Goal: Information Seeking & Learning: Learn about a topic

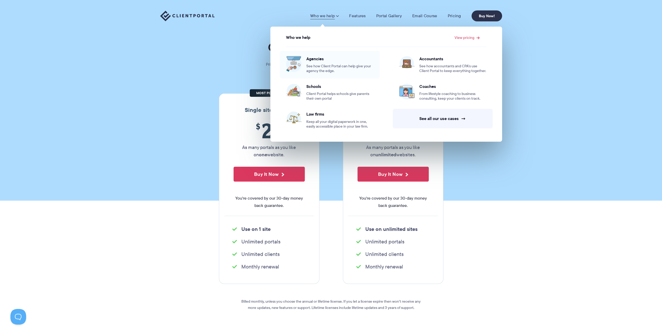
click at [318, 66] on span "See how Client Portal can help give your agency the edge." at bounding box center [339, 68] width 67 height 9
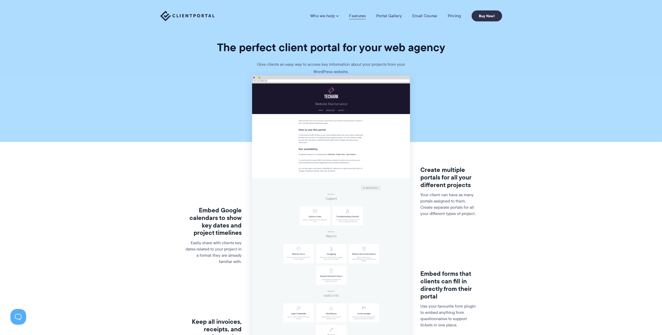
click at [356, 15] on link "Features" at bounding box center [357, 15] width 16 height 5
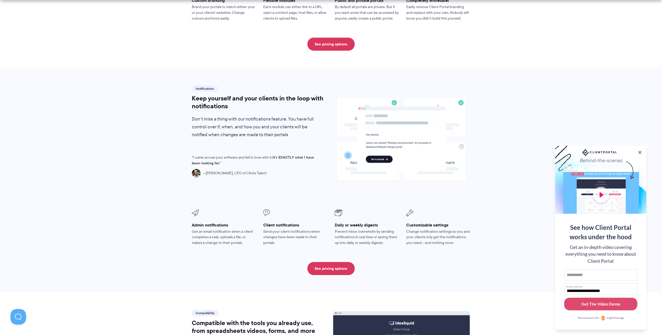
scroll to position [418, 0]
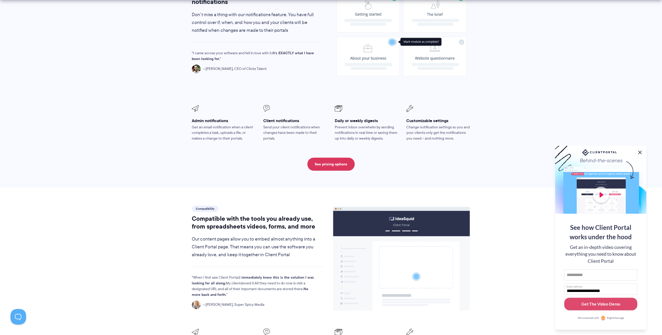
click at [641, 152] on button at bounding box center [640, 152] width 6 height 6
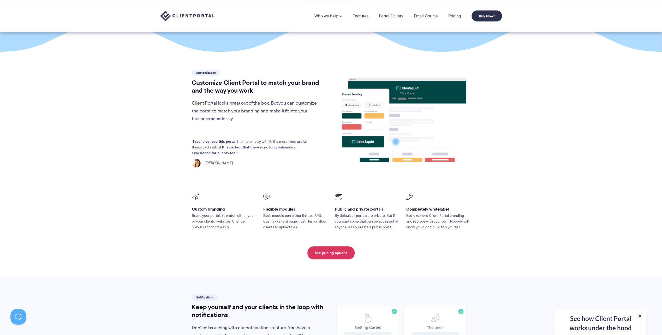
scroll to position [0, 0]
